Goal: Task Accomplishment & Management: Use online tool/utility

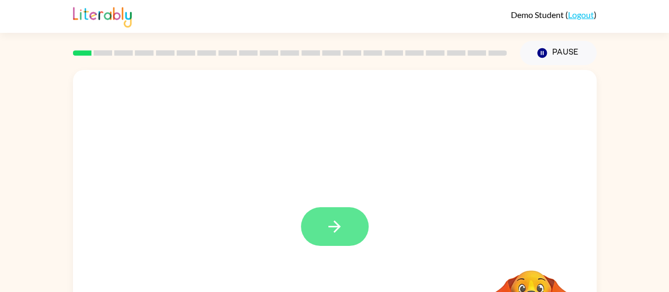
click at [323, 227] on button "button" at bounding box center [335, 226] width 68 height 39
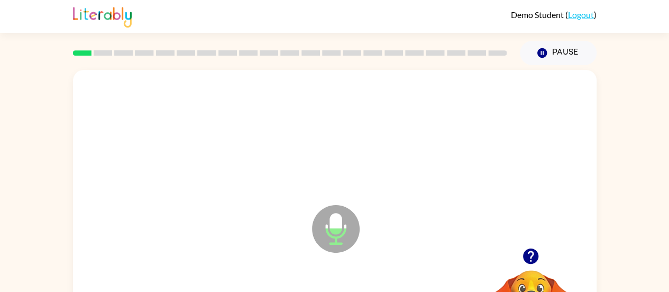
click at [340, 233] on icon at bounding box center [336, 229] width 48 height 48
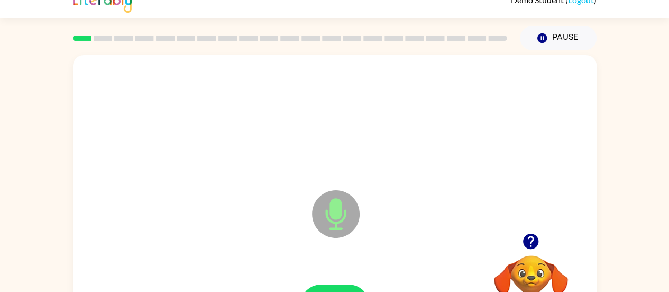
scroll to position [80, 0]
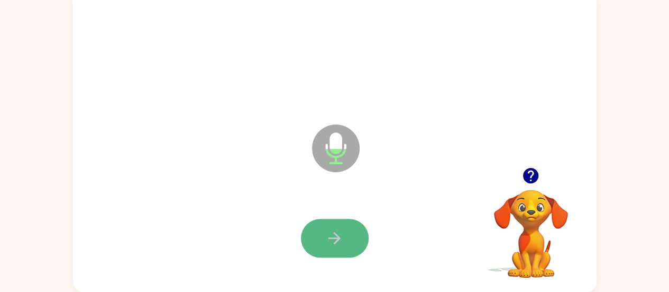
click at [333, 244] on icon "button" at bounding box center [334, 238] width 19 height 19
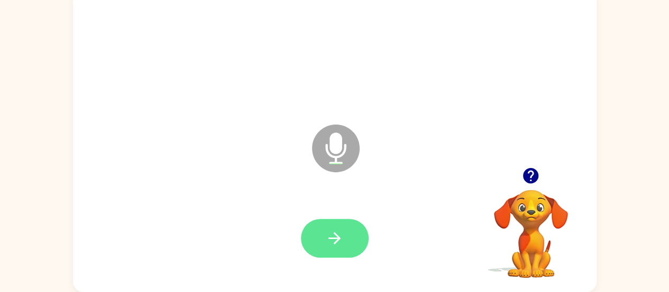
click at [339, 244] on icon "button" at bounding box center [334, 238] width 19 height 19
click at [335, 239] on icon "button" at bounding box center [334, 238] width 19 height 19
click at [347, 240] on button "button" at bounding box center [335, 238] width 68 height 39
click at [330, 239] on icon "button" at bounding box center [334, 238] width 19 height 19
click at [335, 232] on icon "button" at bounding box center [334, 238] width 19 height 19
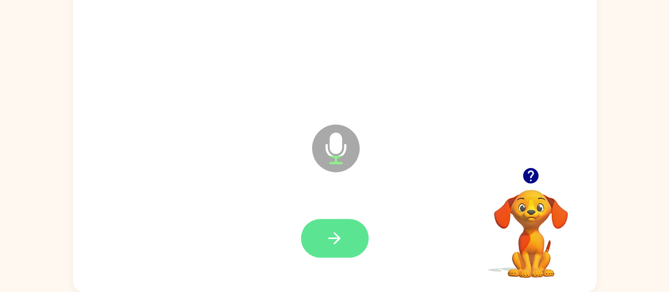
click at [330, 244] on icon "button" at bounding box center [334, 238] width 19 height 19
click at [339, 231] on icon "button" at bounding box center [334, 238] width 19 height 19
click at [333, 231] on icon "button" at bounding box center [334, 238] width 19 height 19
click at [342, 233] on icon "button" at bounding box center [334, 238] width 19 height 19
click at [320, 234] on button "button" at bounding box center [335, 238] width 68 height 39
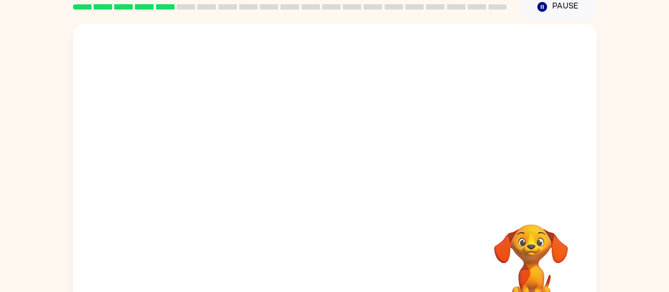
scroll to position [47, 0]
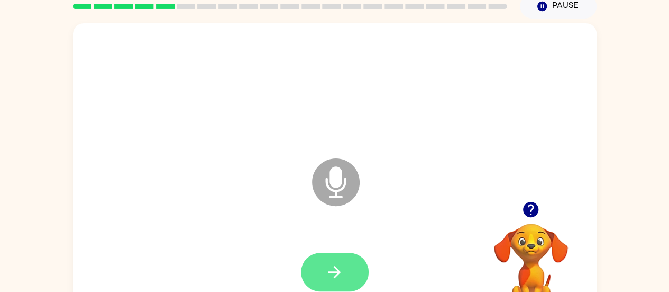
click at [321, 273] on button "button" at bounding box center [335, 271] width 68 height 39
click at [321, 276] on button "button" at bounding box center [335, 271] width 68 height 39
click at [331, 262] on icon "button" at bounding box center [334, 271] width 19 height 19
click at [337, 265] on icon "button" at bounding box center [334, 271] width 19 height 19
click at [330, 267] on icon "button" at bounding box center [334, 271] width 19 height 19
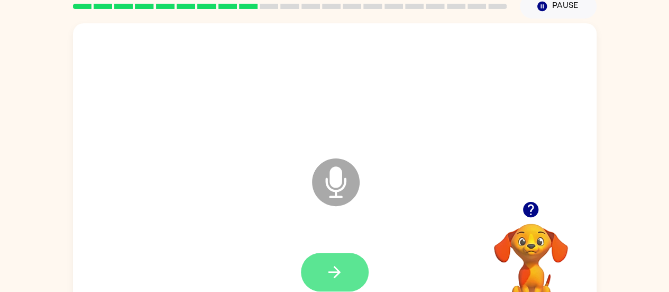
click at [340, 276] on icon "button" at bounding box center [334, 271] width 19 height 19
click at [332, 270] on icon "button" at bounding box center [334, 271] width 19 height 19
click at [328, 261] on button "button" at bounding box center [335, 271] width 68 height 39
click at [337, 271] on icon "button" at bounding box center [335, 272] width 12 height 12
click at [347, 273] on button "button" at bounding box center [335, 271] width 68 height 39
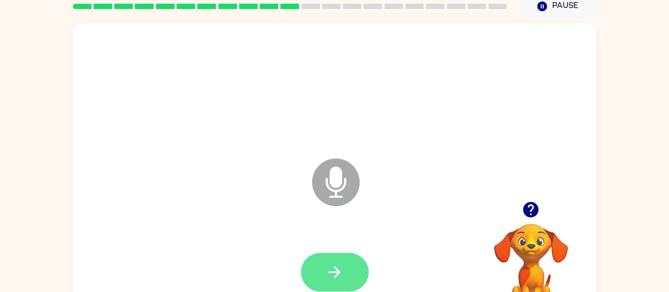
click at [331, 270] on icon "button" at bounding box center [334, 271] width 19 height 19
click at [333, 277] on icon "button" at bounding box center [334, 271] width 19 height 19
click at [330, 273] on icon "button" at bounding box center [334, 271] width 19 height 19
click at [343, 270] on icon "button" at bounding box center [334, 271] width 19 height 19
click at [332, 274] on icon "button" at bounding box center [334, 271] width 19 height 19
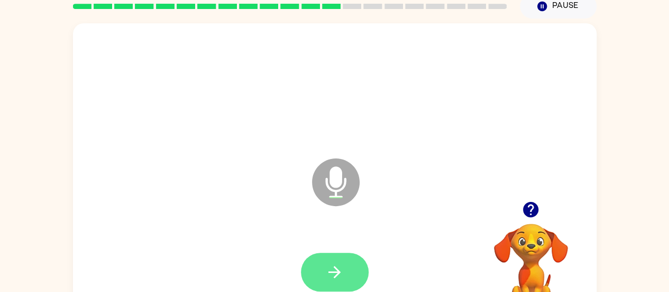
click at [330, 262] on icon "button" at bounding box center [334, 271] width 19 height 19
click at [340, 259] on button "button" at bounding box center [335, 271] width 68 height 39
click at [342, 276] on icon "button" at bounding box center [334, 271] width 19 height 19
click at [338, 266] on icon "button" at bounding box center [334, 271] width 19 height 19
click at [340, 269] on icon "button" at bounding box center [334, 271] width 19 height 19
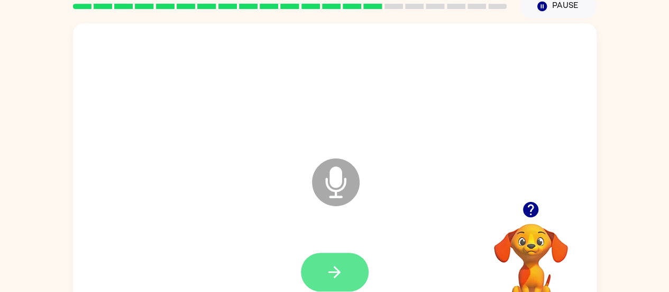
click at [329, 271] on icon "button" at bounding box center [335, 272] width 12 height 12
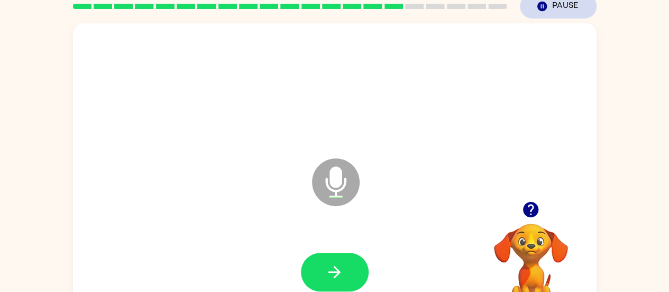
click at [561, 6] on button "Pause Pause" at bounding box center [558, 6] width 77 height 24
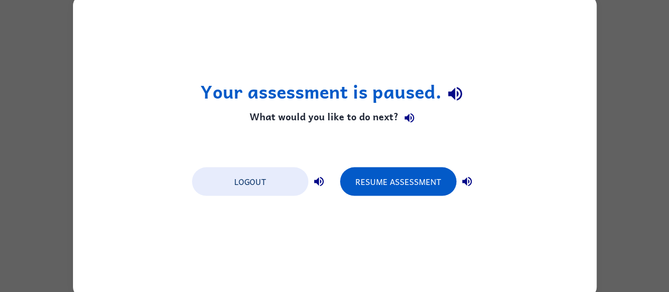
scroll to position [0, 0]
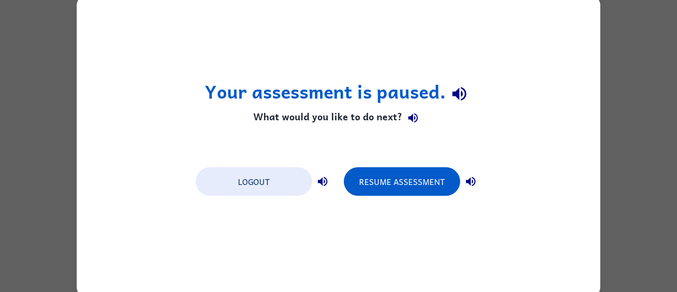
click at [419, 121] on button "button" at bounding box center [413, 117] width 21 height 21
click at [323, 182] on icon "button" at bounding box center [322, 181] width 13 height 13
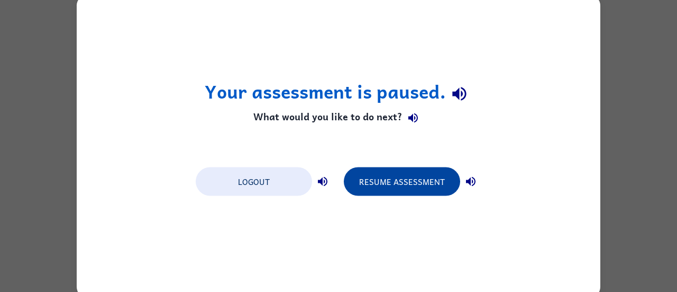
click at [406, 185] on button "Resume Assessment" at bounding box center [402, 181] width 116 height 29
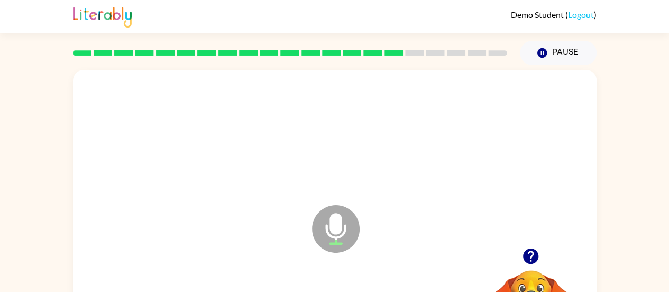
click at [329, 230] on icon at bounding box center [336, 229] width 48 height 48
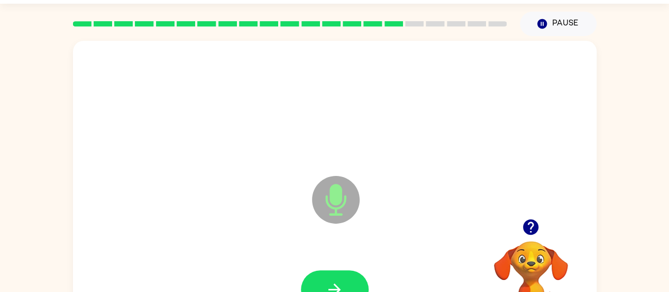
scroll to position [80, 0]
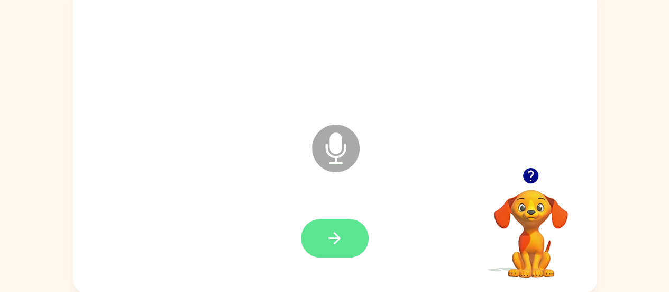
click at [349, 247] on button "button" at bounding box center [335, 238] width 68 height 39
click at [326, 241] on icon "button" at bounding box center [334, 238] width 19 height 19
click at [320, 240] on button "button" at bounding box center [335, 238] width 68 height 39
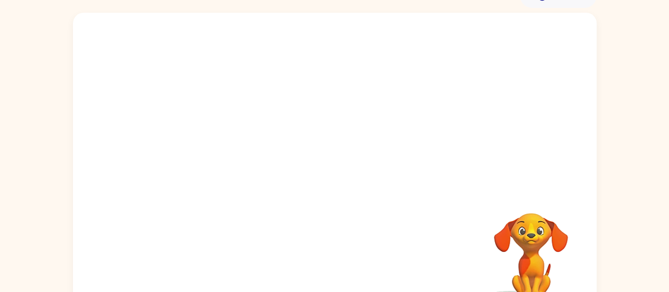
scroll to position [59, 0]
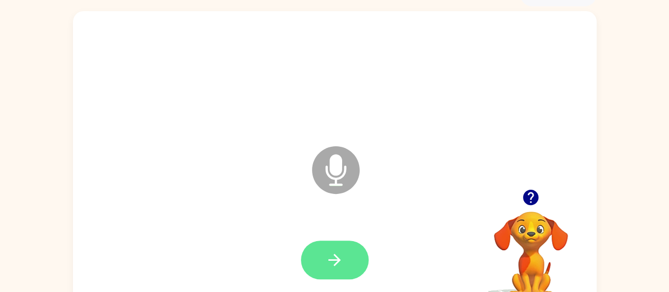
click at [327, 260] on icon "button" at bounding box center [334, 259] width 19 height 19
click at [339, 257] on icon "button" at bounding box center [334, 259] width 19 height 19
click at [337, 264] on icon "button" at bounding box center [334, 259] width 19 height 19
click at [329, 261] on icon "button" at bounding box center [334, 259] width 19 height 19
click at [328, 255] on icon "button" at bounding box center [334, 259] width 19 height 19
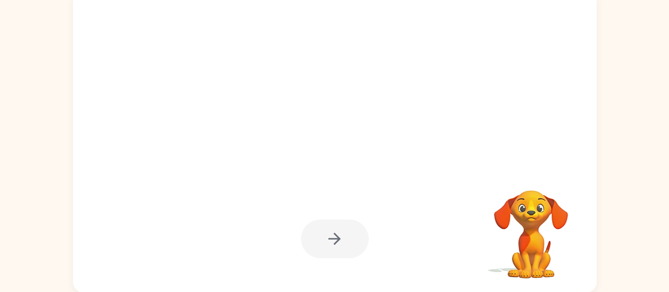
scroll to position [80, 0]
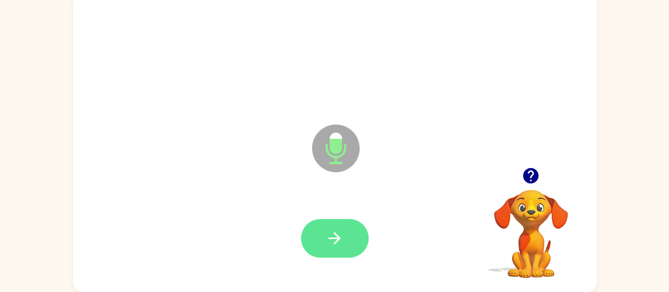
click at [338, 242] on icon "button" at bounding box center [334, 238] width 19 height 19
click at [322, 240] on button "button" at bounding box center [335, 238] width 68 height 39
click at [332, 240] on icon "button" at bounding box center [334, 238] width 19 height 19
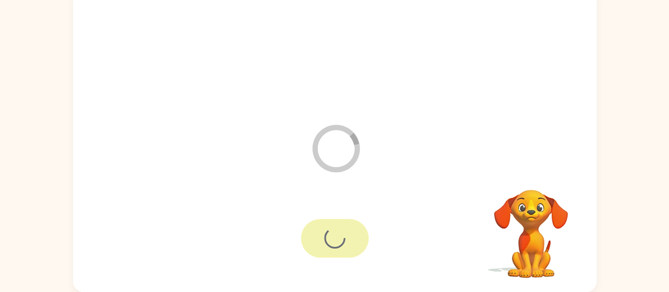
scroll to position [61, 0]
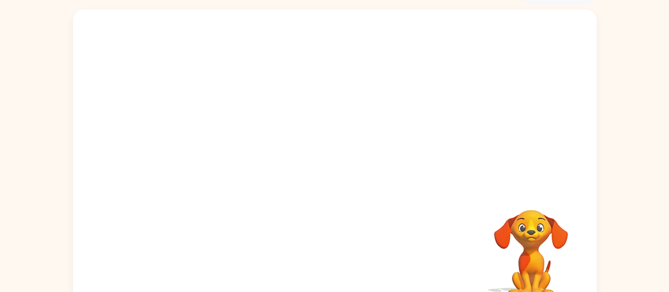
scroll to position [80, 0]
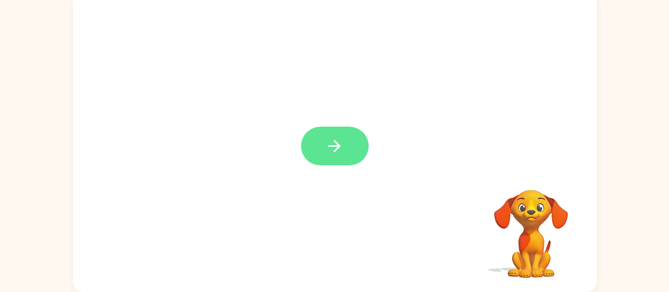
click at [311, 151] on button "button" at bounding box center [335, 145] width 68 height 39
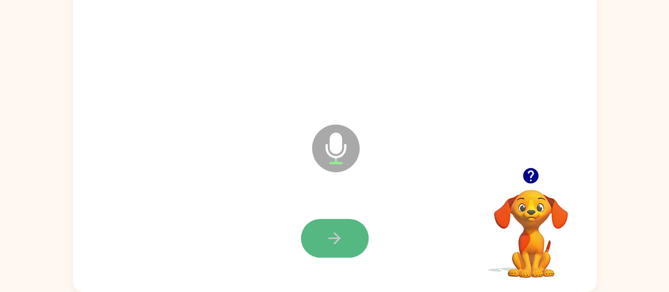
click at [334, 238] on icon "button" at bounding box center [335, 238] width 12 height 12
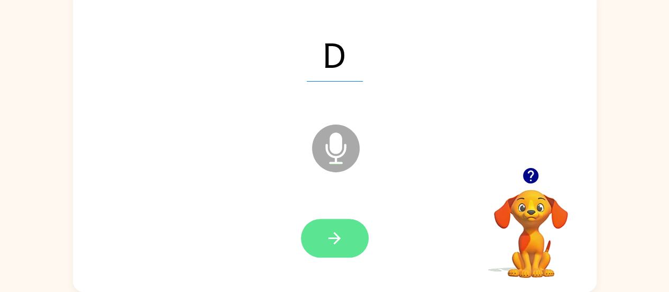
click at [325, 232] on icon "button" at bounding box center [334, 238] width 19 height 19
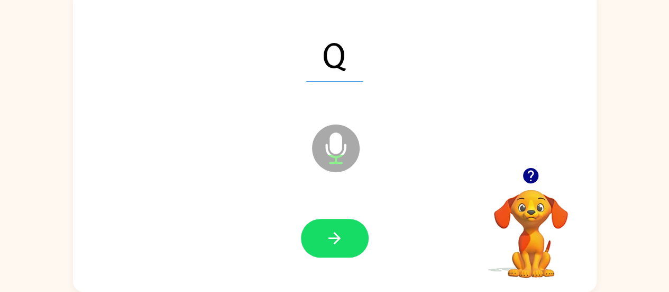
click at [325, 232] on icon "button" at bounding box center [334, 238] width 19 height 19
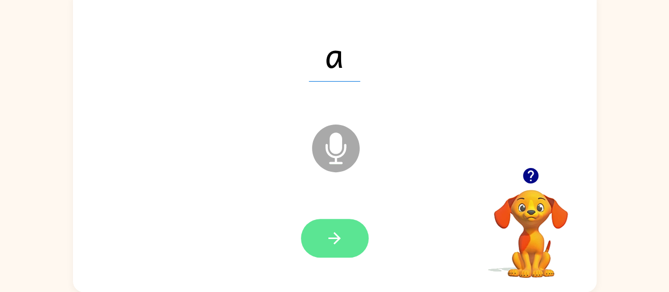
click at [348, 240] on button "button" at bounding box center [335, 238] width 68 height 39
click at [334, 235] on icon "button" at bounding box center [334, 238] width 19 height 19
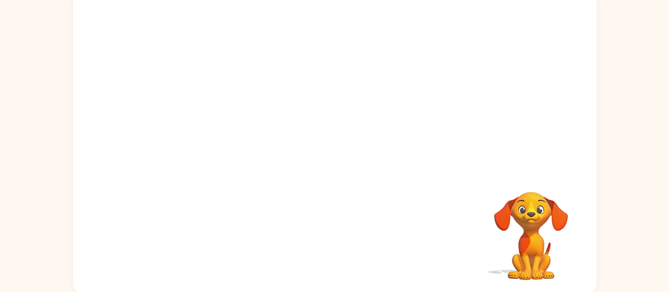
scroll to position [79, 0]
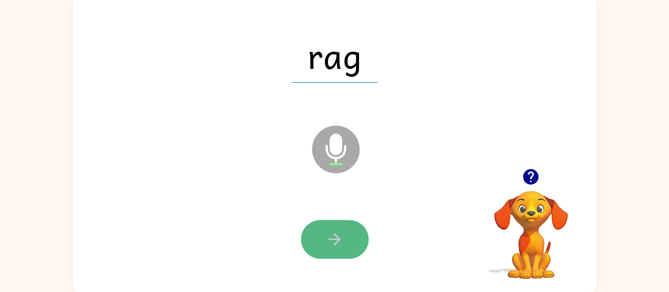
click at [340, 232] on icon "button" at bounding box center [334, 239] width 19 height 19
click at [329, 238] on icon "button" at bounding box center [335, 239] width 12 height 12
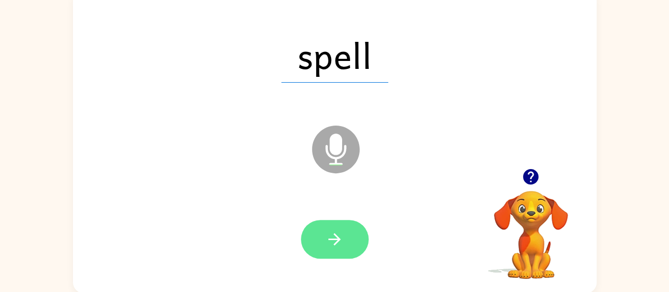
click at [332, 240] on icon "button" at bounding box center [334, 239] width 19 height 19
click at [338, 240] on icon "button" at bounding box center [335, 239] width 12 height 12
click at [340, 234] on icon "button" at bounding box center [334, 239] width 19 height 19
click at [337, 232] on icon "button" at bounding box center [334, 239] width 19 height 19
click at [339, 233] on icon "button" at bounding box center [334, 239] width 19 height 19
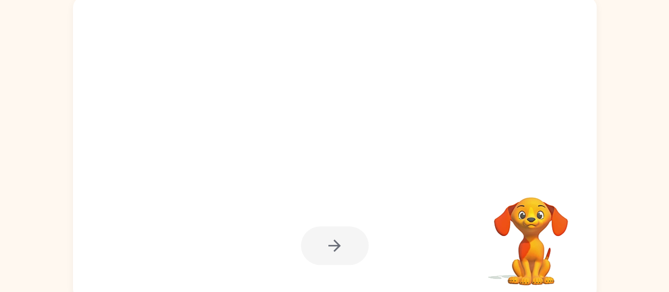
scroll to position [80, 0]
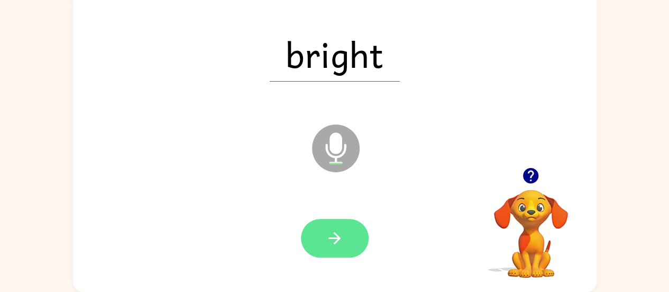
click at [331, 241] on icon "button" at bounding box center [334, 238] width 19 height 19
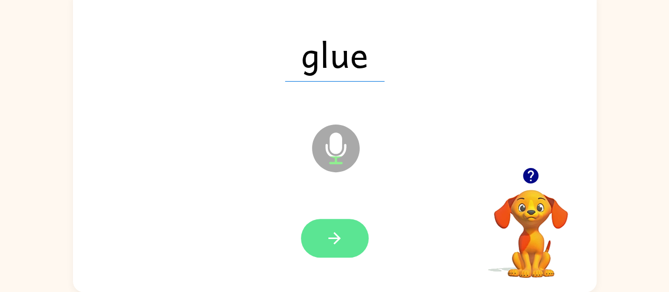
click at [329, 241] on icon "button" at bounding box center [334, 238] width 19 height 19
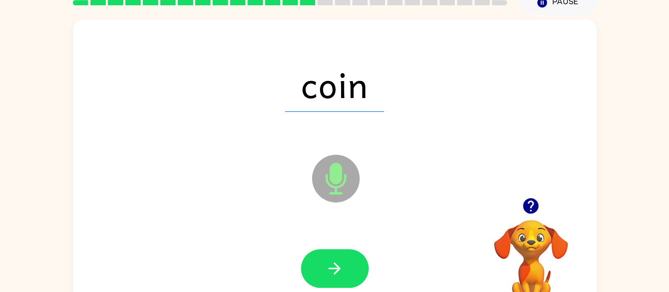
scroll to position [51, 0]
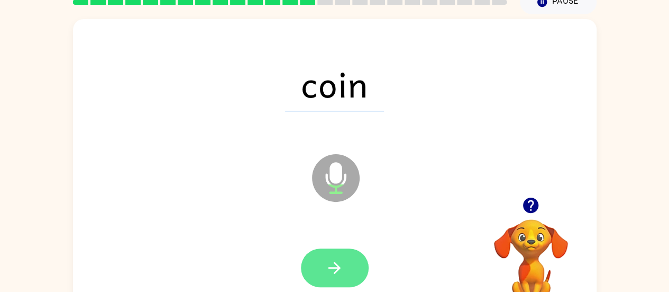
click at [329, 277] on button "button" at bounding box center [335, 267] width 68 height 39
click at [344, 273] on button "button" at bounding box center [335, 267] width 68 height 39
click at [341, 270] on icon "button" at bounding box center [334, 267] width 19 height 19
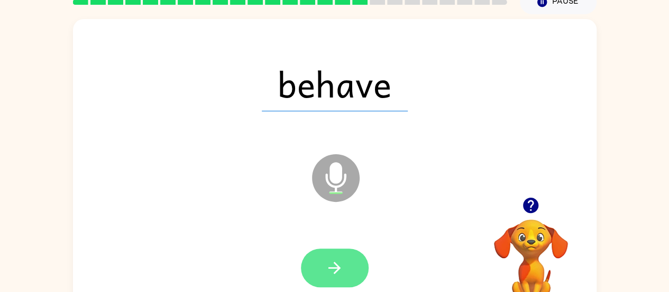
click at [331, 267] on icon "button" at bounding box center [335, 267] width 12 height 12
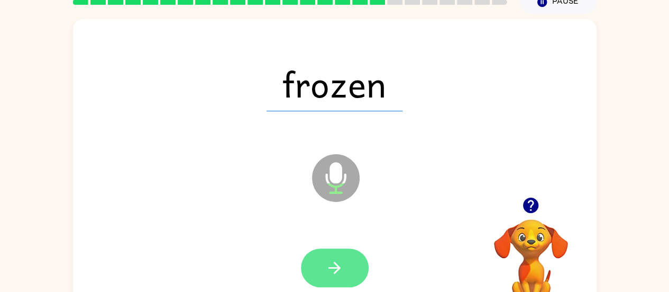
click at [339, 261] on icon "button" at bounding box center [334, 267] width 19 height 19
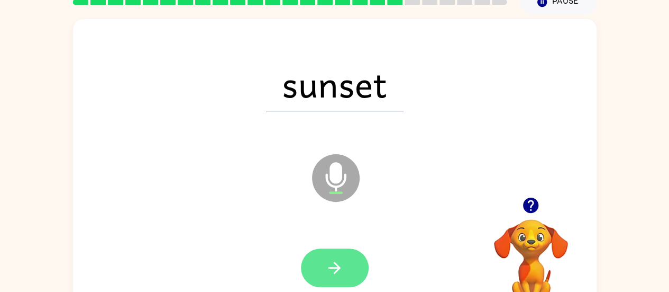
click at [338, 270] on icon "button" at bounding box center [334, 267] width 19 height 19
click at [337, 262] on icon "button" at bounding box center [334, 267] width 19 height 19
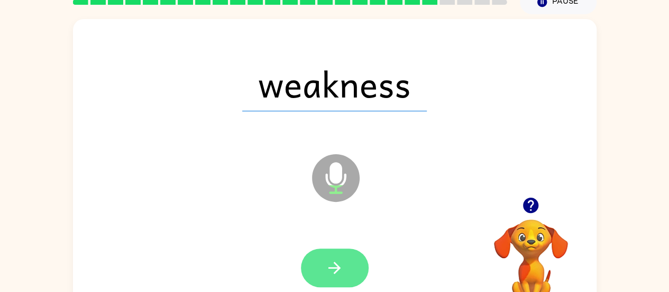
click at [333, 262] on icon "button" at bounding box center [334, 267] width 19 height 19
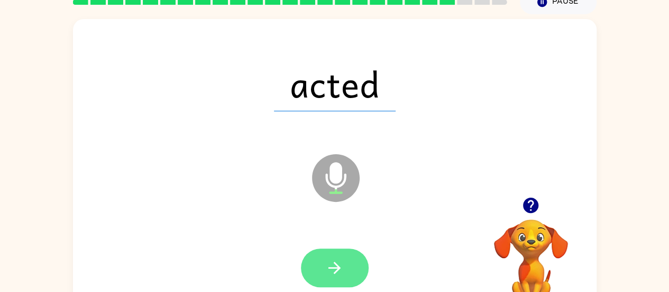
click at [335, 265] on icon "button" at bounding box center [335, 267] width 12 height 12
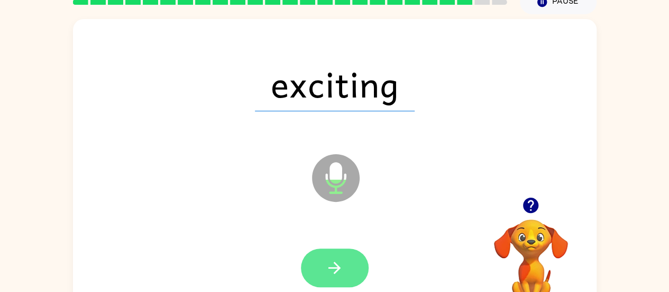
click at [339, 259] on icon "button" at bounding box center [334, 267] width 19 height 19
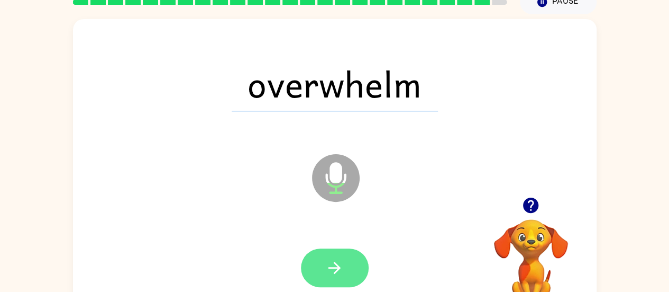
click at [337, 267] on icon "button" at bounding box center [335, 267] width 12 height 12
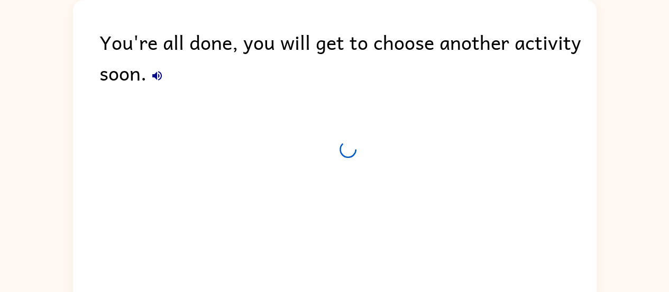
scroll to position [41, 0]
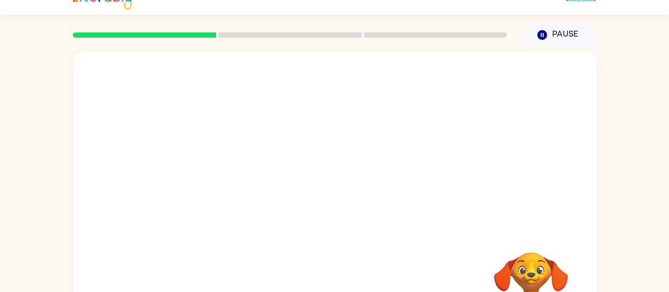
scroll to position [21, 0]
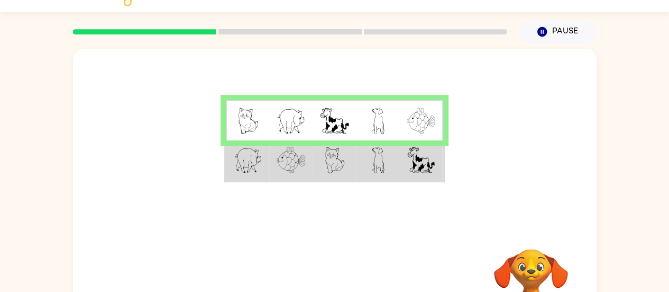
click at [362, 154] on td at bounding box center [378, 160] width 43 height 41
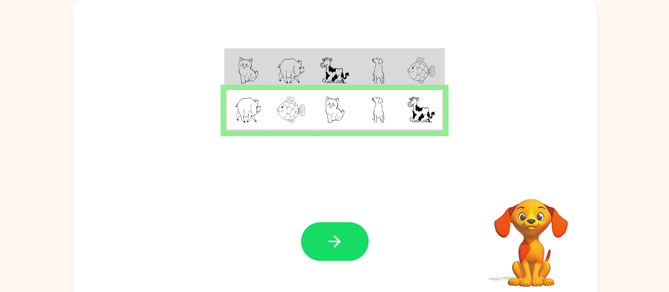
scroll to position [72, 0]
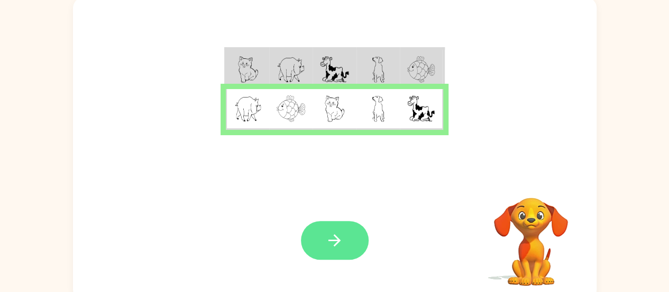
click at [357, 240] on button "button" at bounding box center [335, 240] width 68 height 39
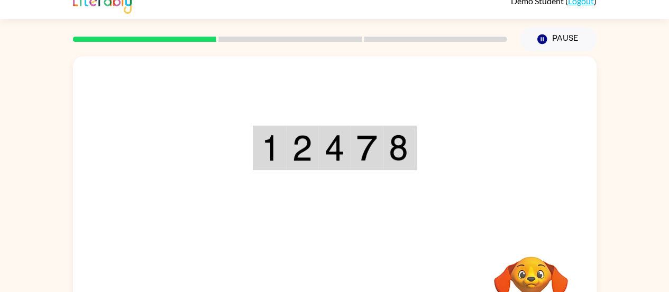
scroll to position [19, 0]
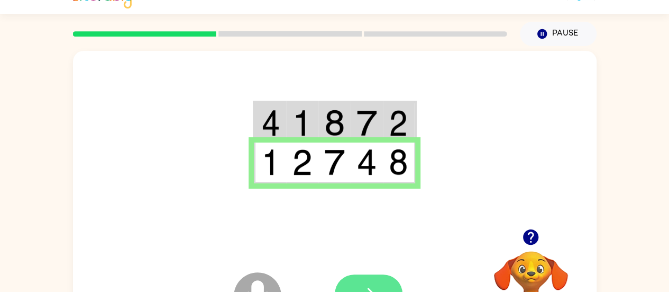
click at [369, 280] on button "button" at bounding box center [369, 293] width 68 height 39
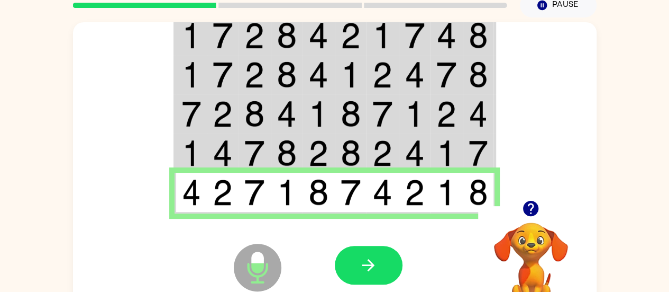
scroll to position [80, 0]
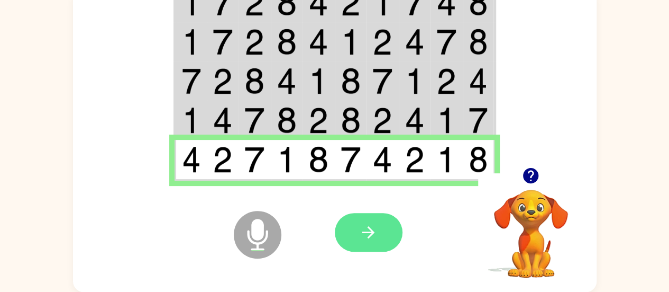
click at [364, 237] on icon "button" at bounding box center [368, 232] width 19 height 19
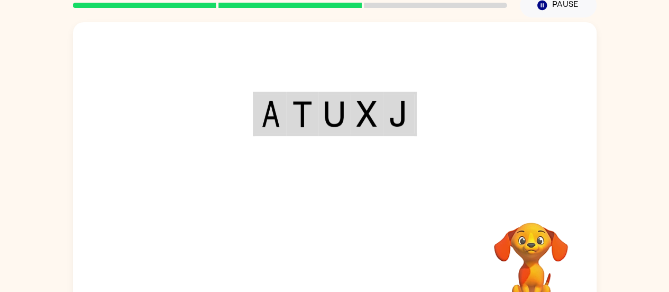
scroll to position [51, 0]
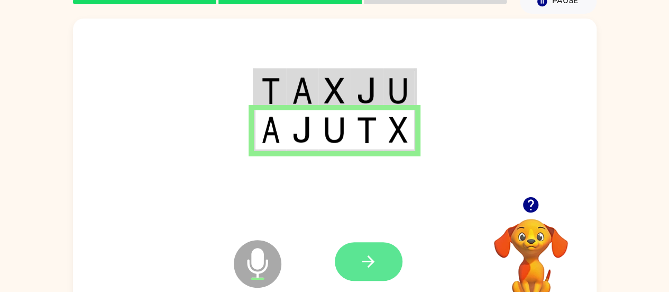
click at [367, 261] on icon "button" at bounding box center [368, 261] width 12 height 12
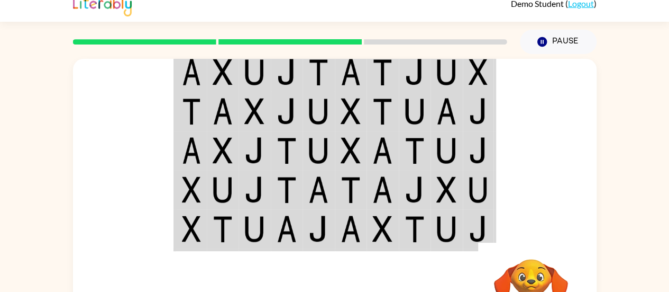
scroll to position [14, 0]
